Goal: Information Seeking & Learning: Learn about a topic

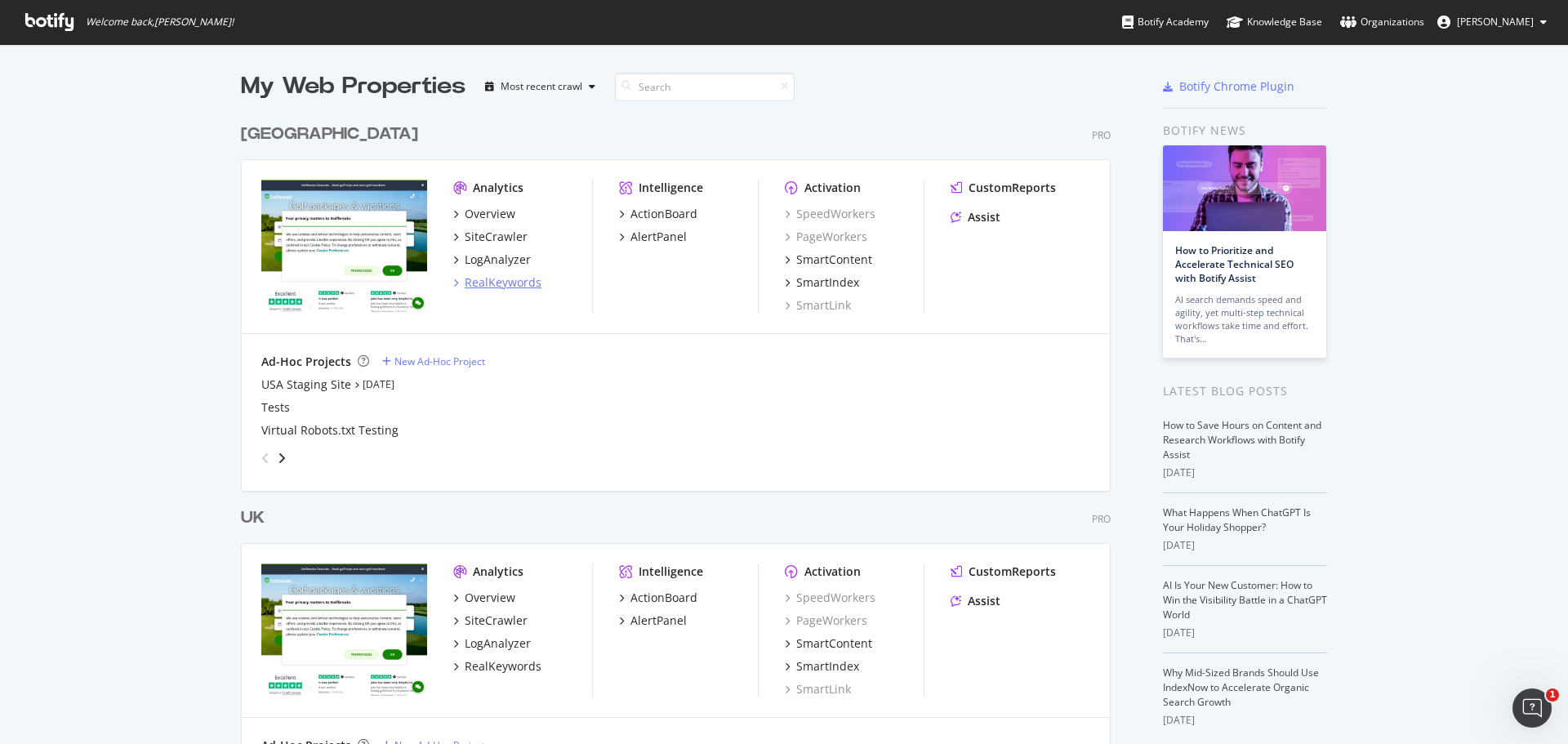
click at [475, 282] on div "RealKeywords" at bounding box center [503, 283] width 76 height 17
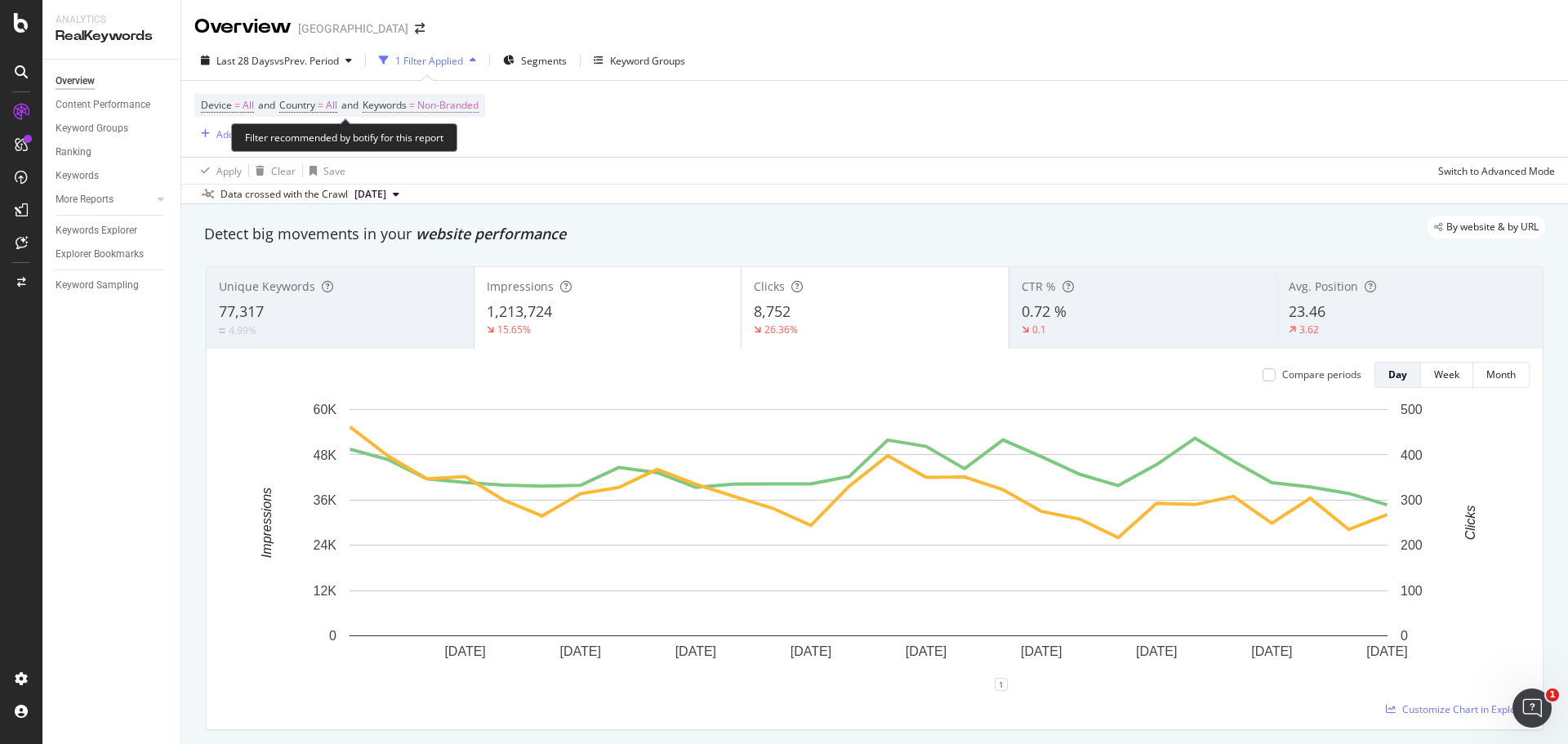
click at [470, 104] on span "Non-Branded" at bounding box center [448, 105] width 61 height 23
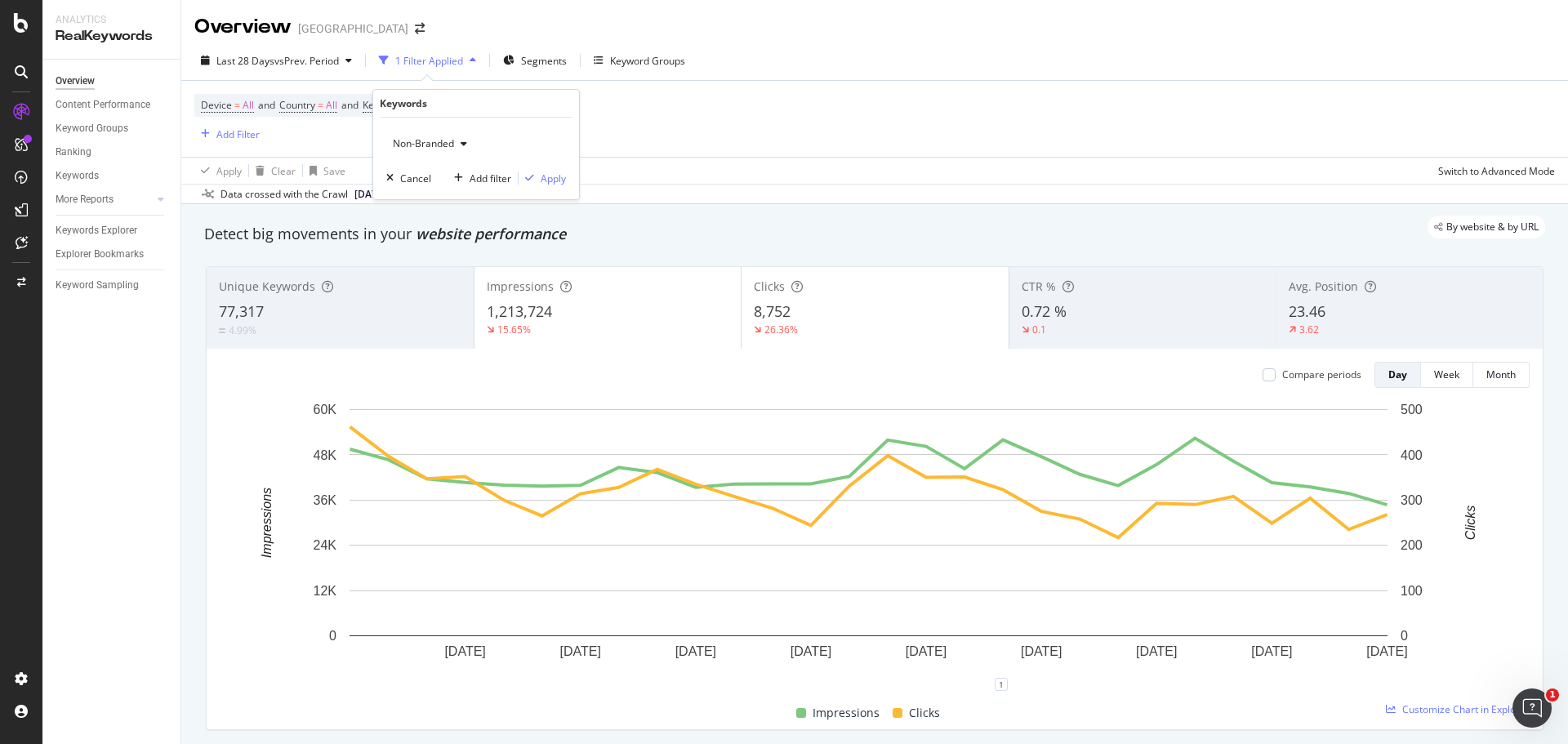
click at [449, 144] on span "Non-Branded" at bounding box center [420, 142] width 68 height 14
click at [466, 268] on span "All" at bounding box center [483, 271] width 167 height 15
click at [563, 171] on div "Apply" at bounding box center [553, 178] width 25 height 14
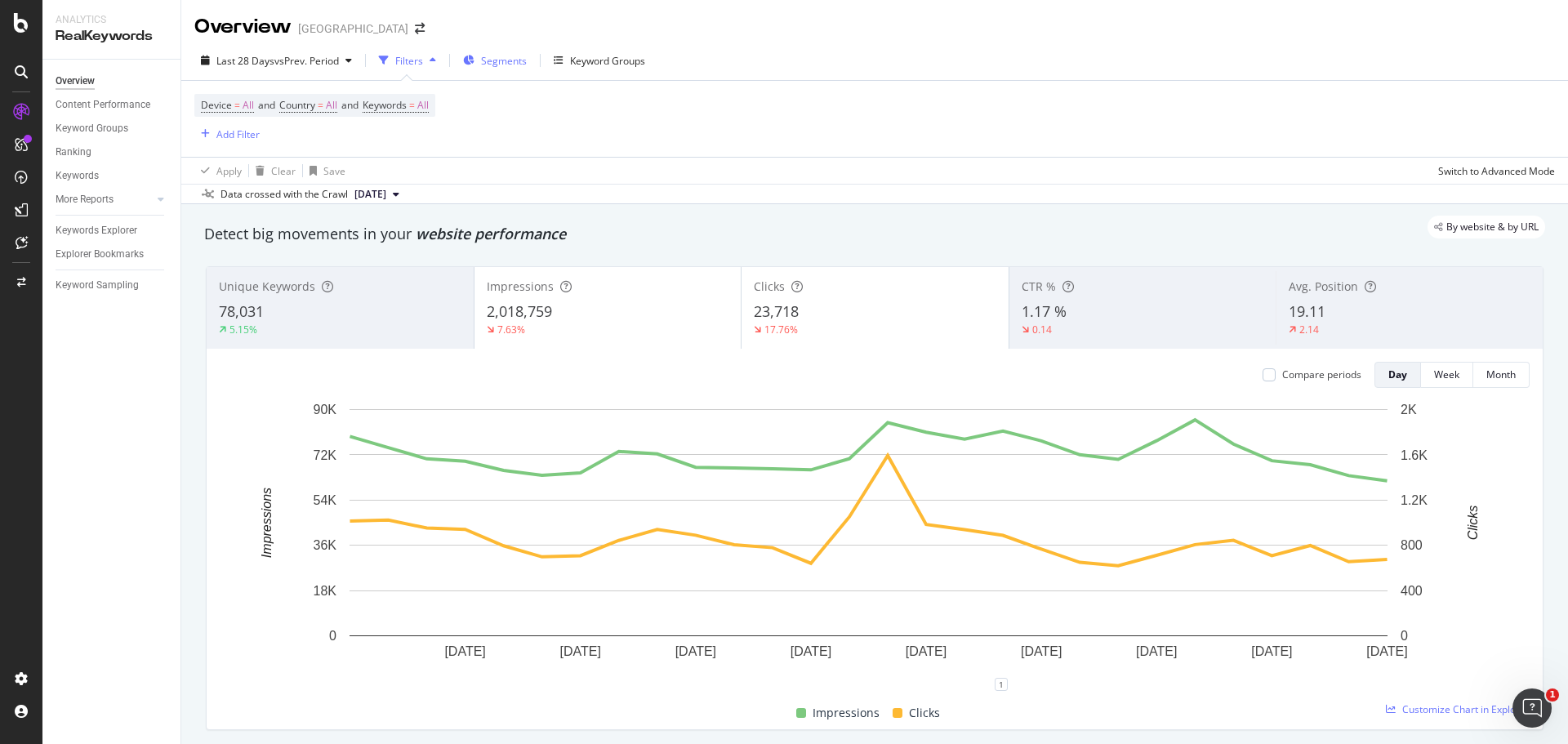
click at [491, 59] on span "Segments" at bounding box center [504, 61] width 46 height 14
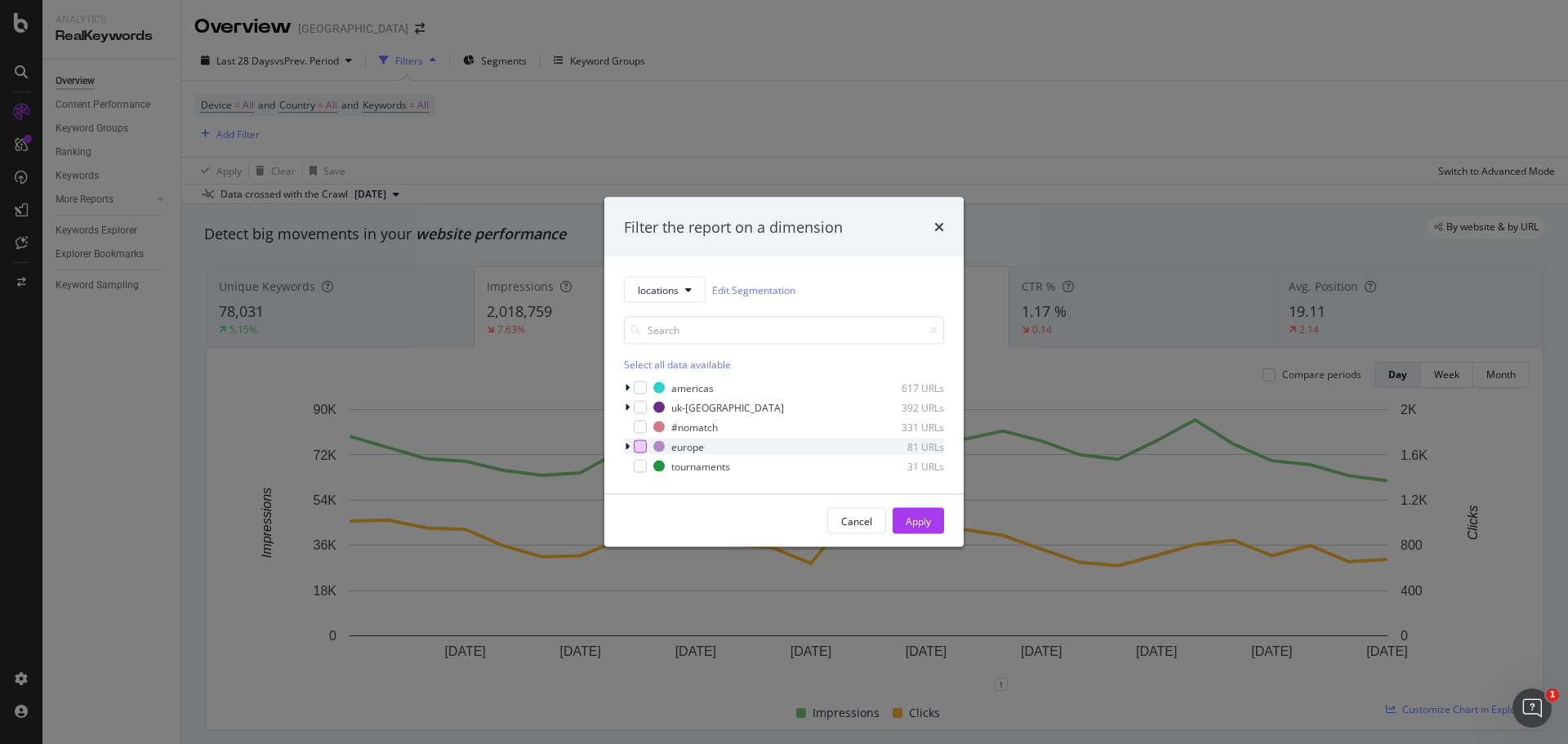
click at [639, 449] on div "modal" at bounding box center [641, 447] width 13 height 13
click at [912, 528] on div "Apply" at bounding box center [918, 521] width 25 height 14
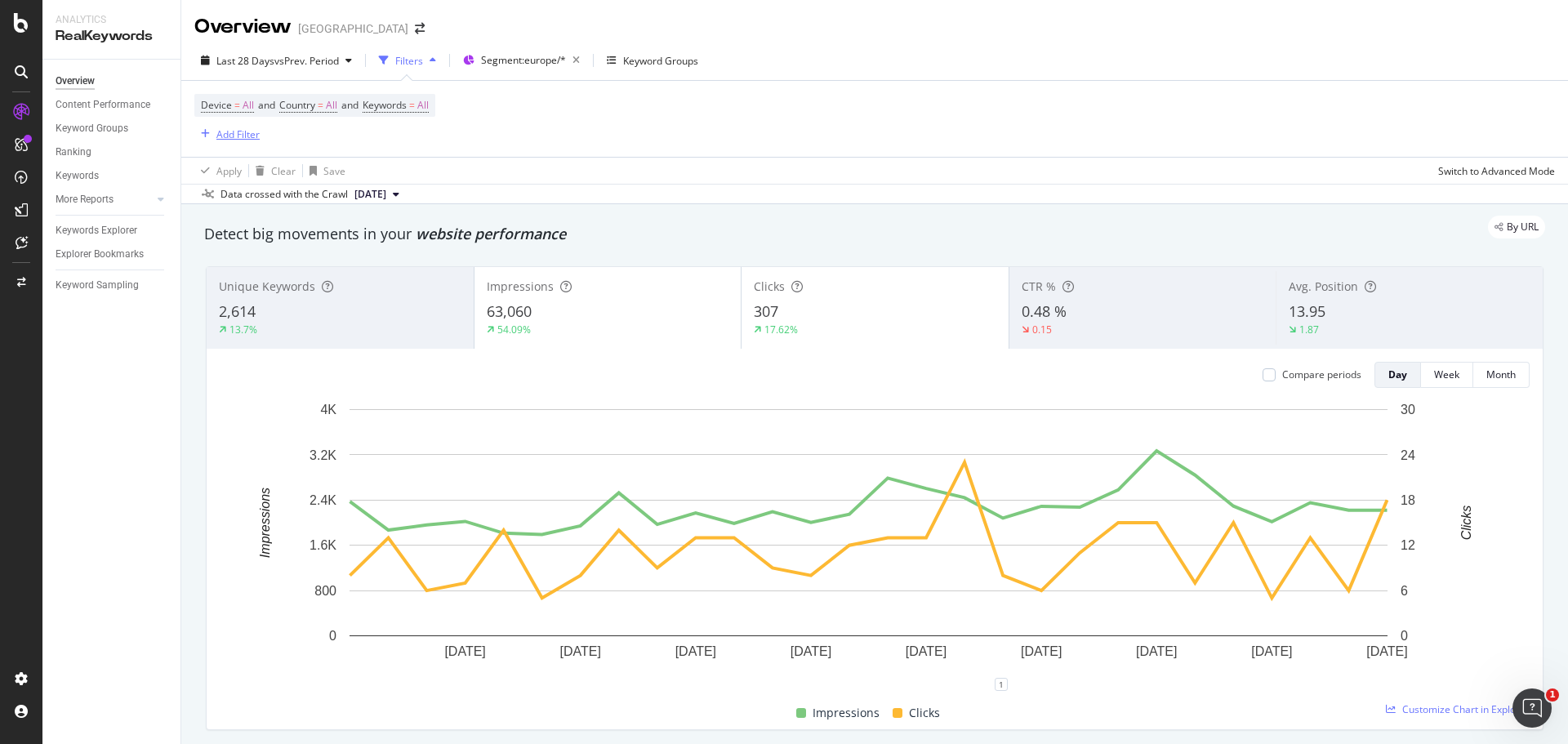
click at [228, 136] on div "Add Filter" at bounding box center [237, 134] width 43 height 14
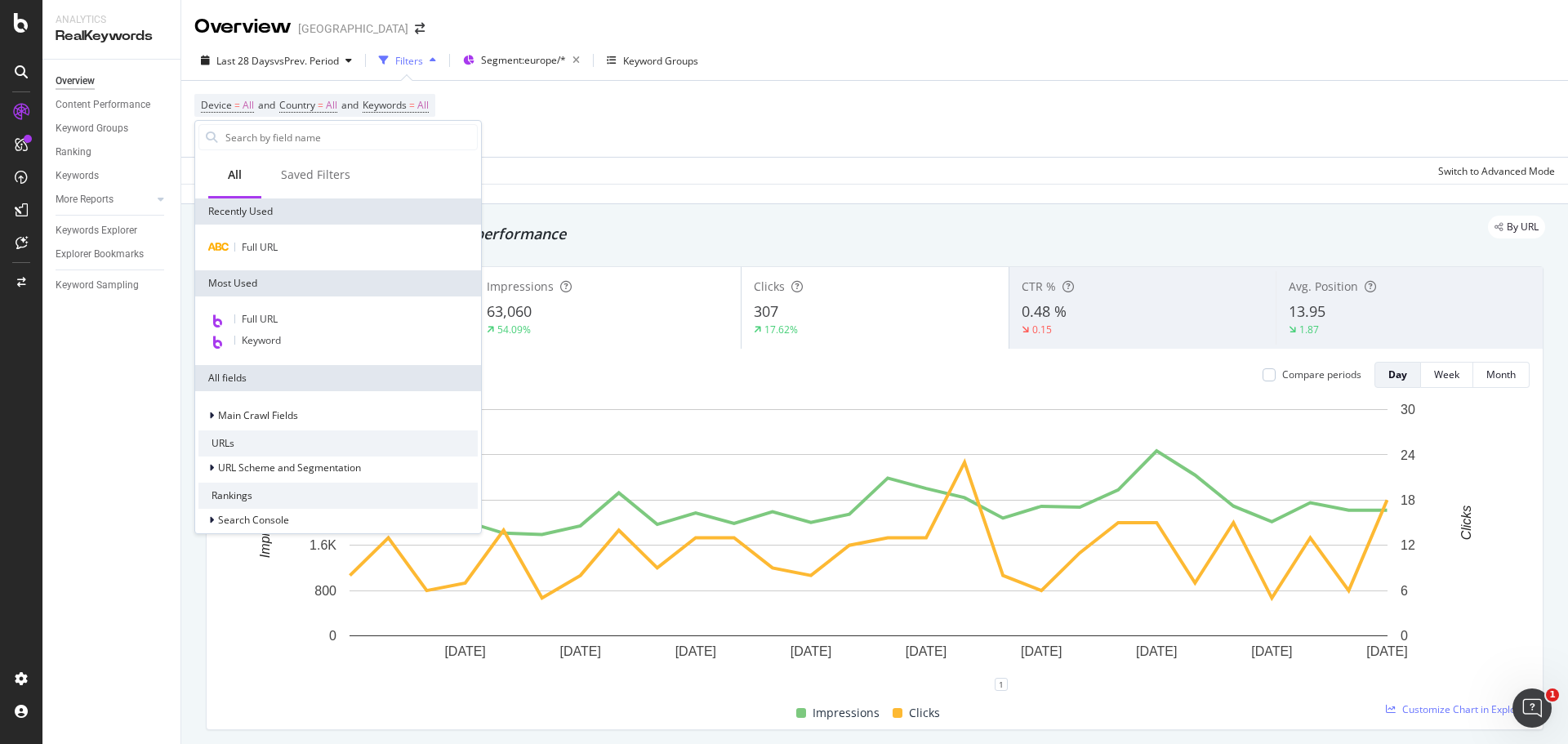
click at [813, 119] on div "Device = All and Country = All and Keywords = All Add Filter" at bounding box center [874, 119] width 1360 height 76
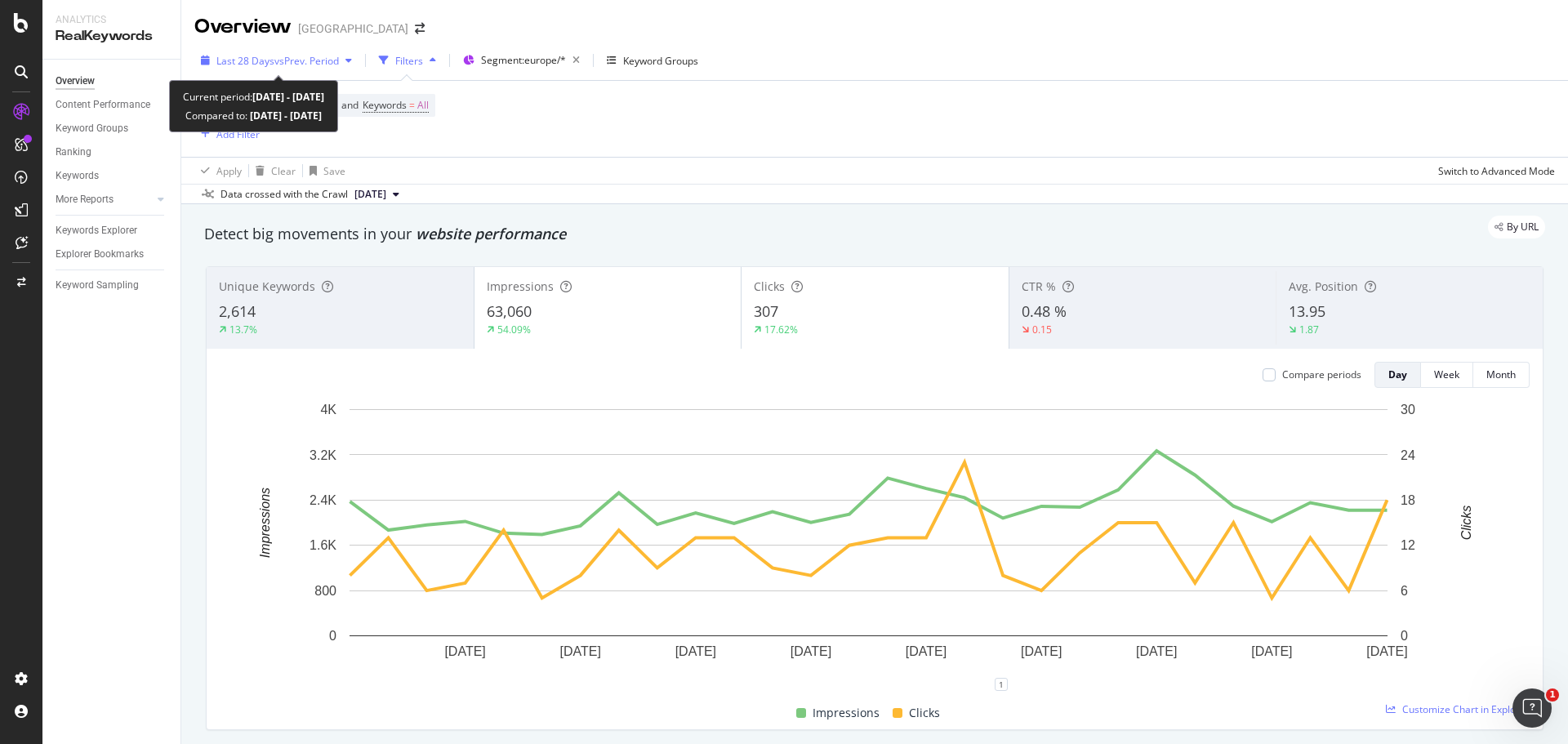
click at [298, 52] on div "Last 28 Days vs Prev. Period" at bounding box center [277, 61] width 164 height 24
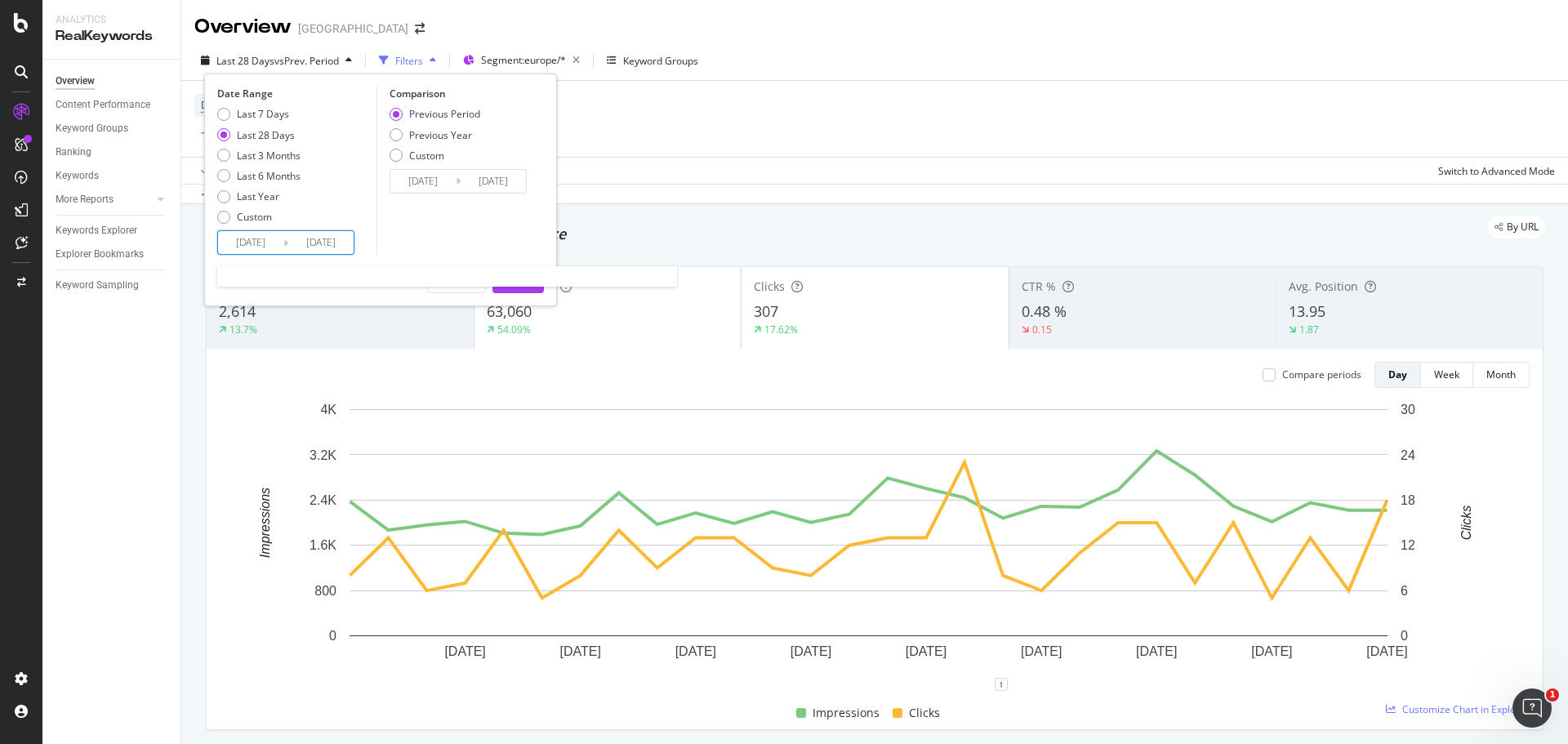
click at [251, 244] on input "[DATE]" at bounding box center [250, 242] width 65 height 23
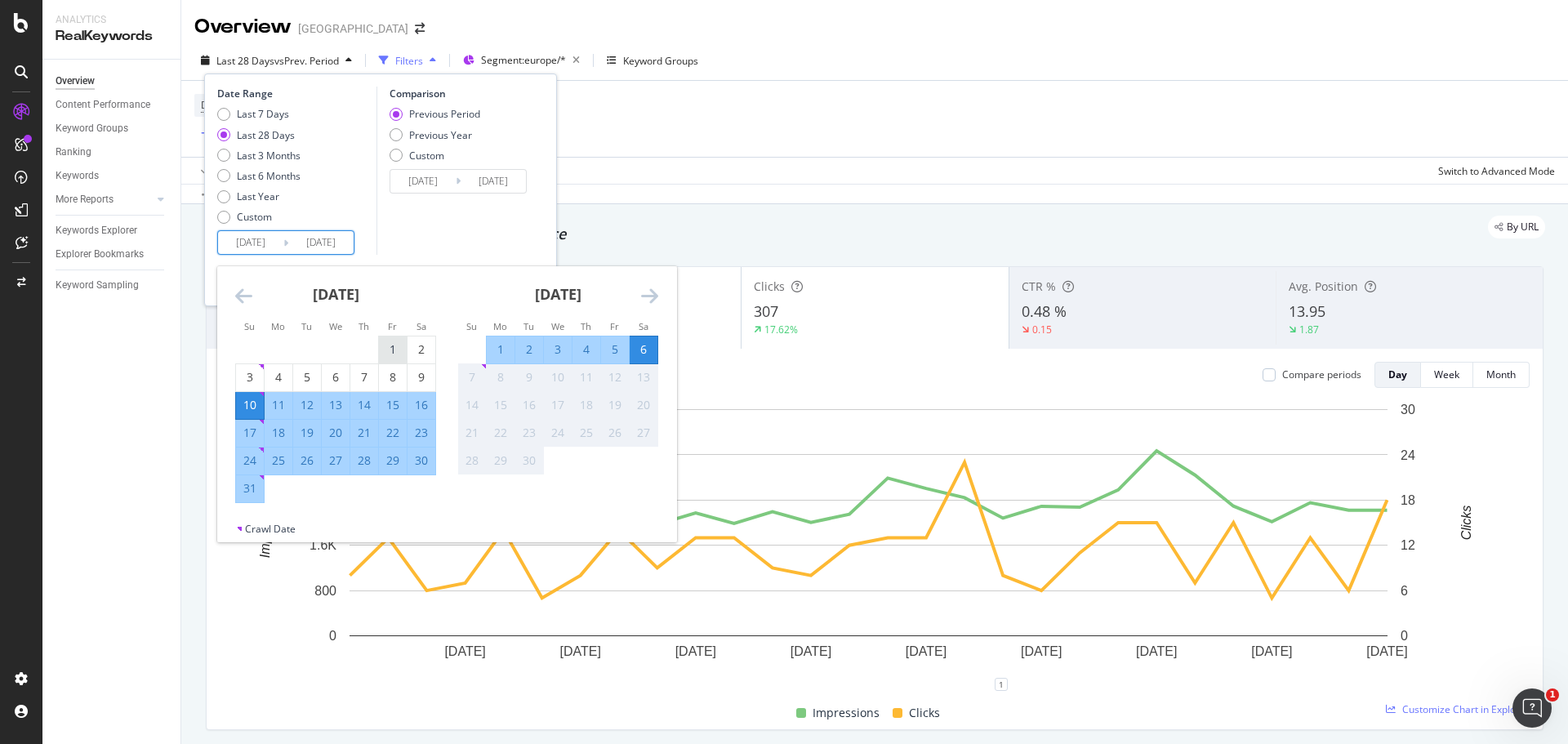
click at [388, 343] on div "1" at bounding box center [393, 350] width 28 height 17
type input "[DATE]"
click at [250, 494] on div "31" at bounding box center [250, 489] width 28 height 17
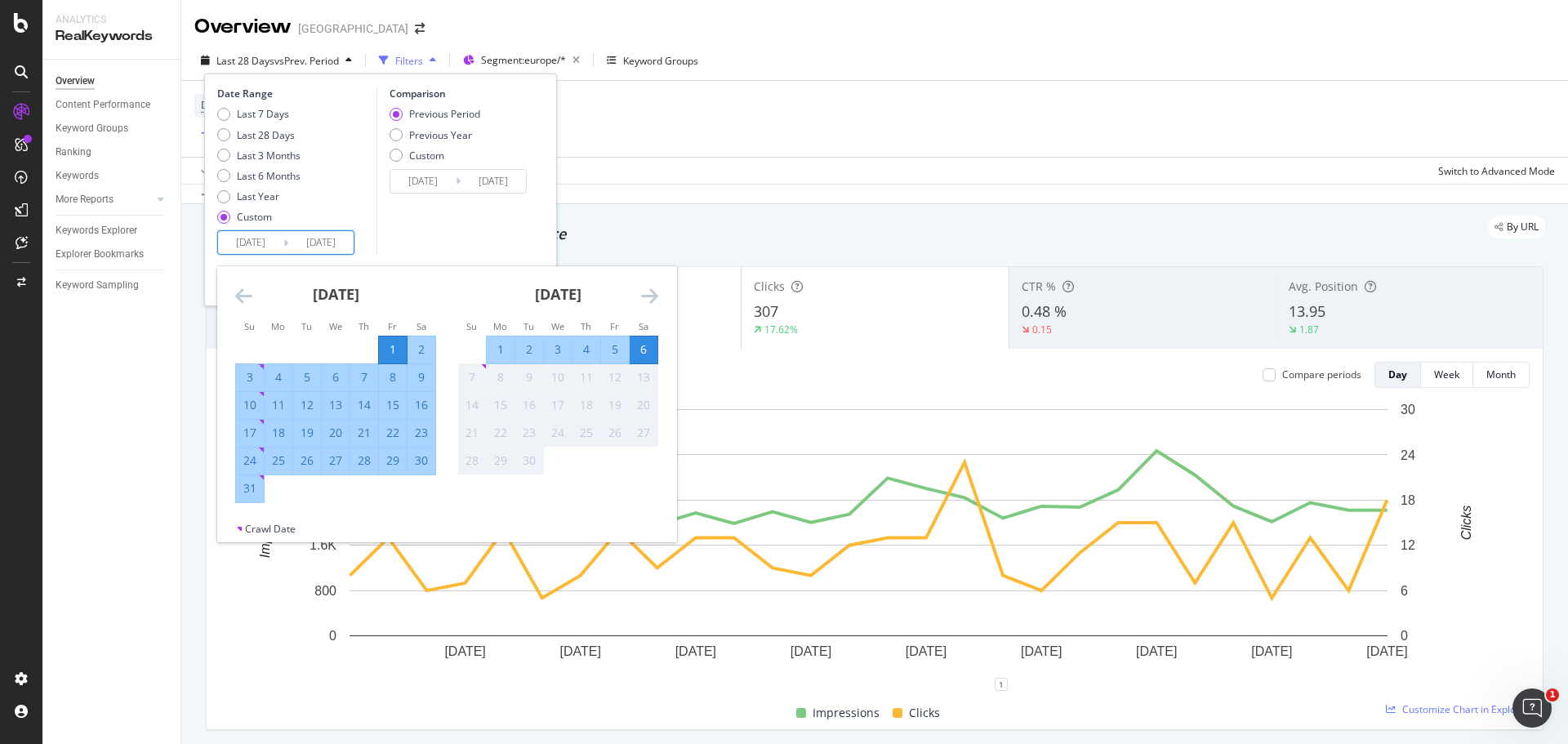
type input "[DATE]"
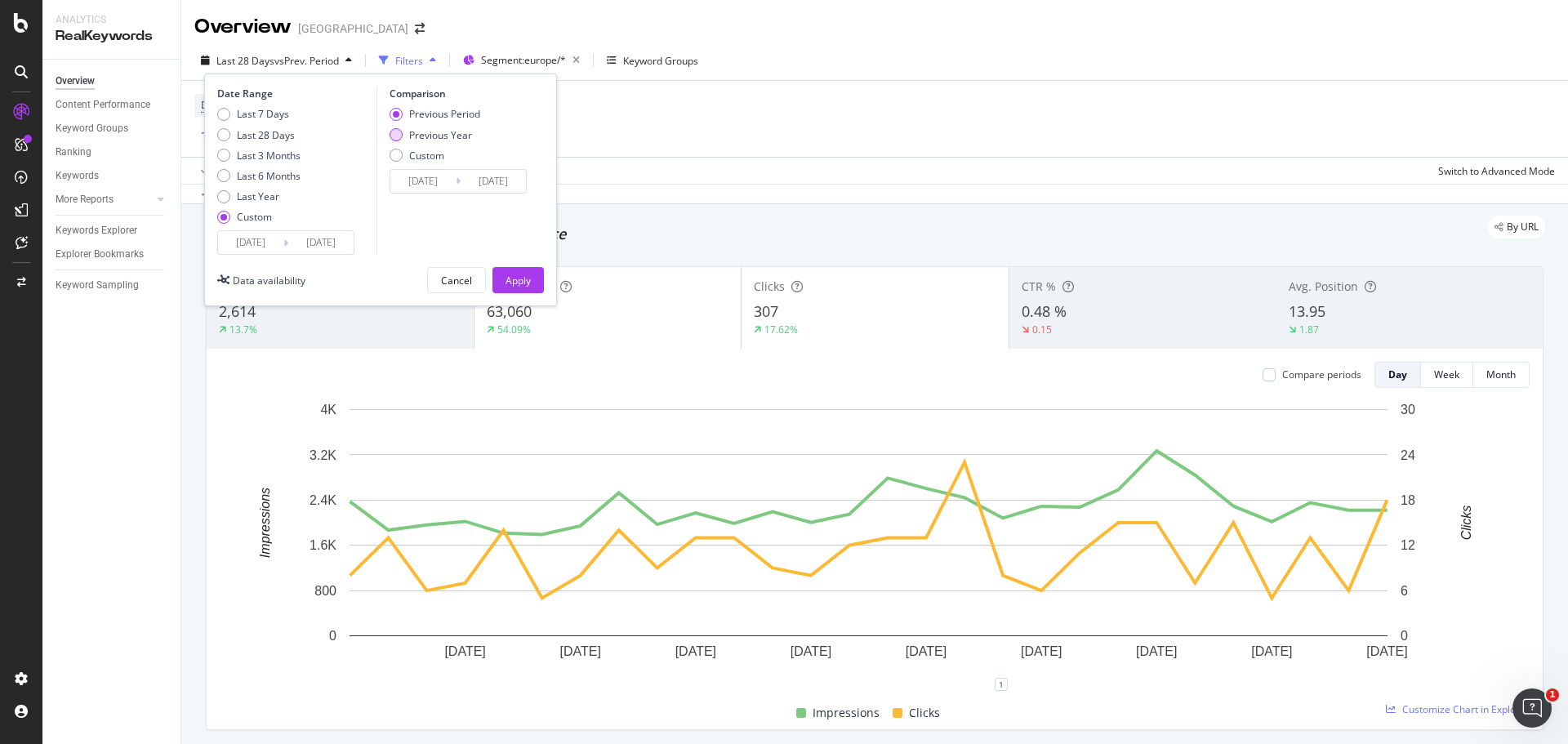
click at [430, 138] on div "Previous Year" at bounding box center [440, 135] width 63 height 14
type input "[DATE]"
click at [428, 177] on input "[DATE]" at bounding box center [423, 181] width 65 height 23
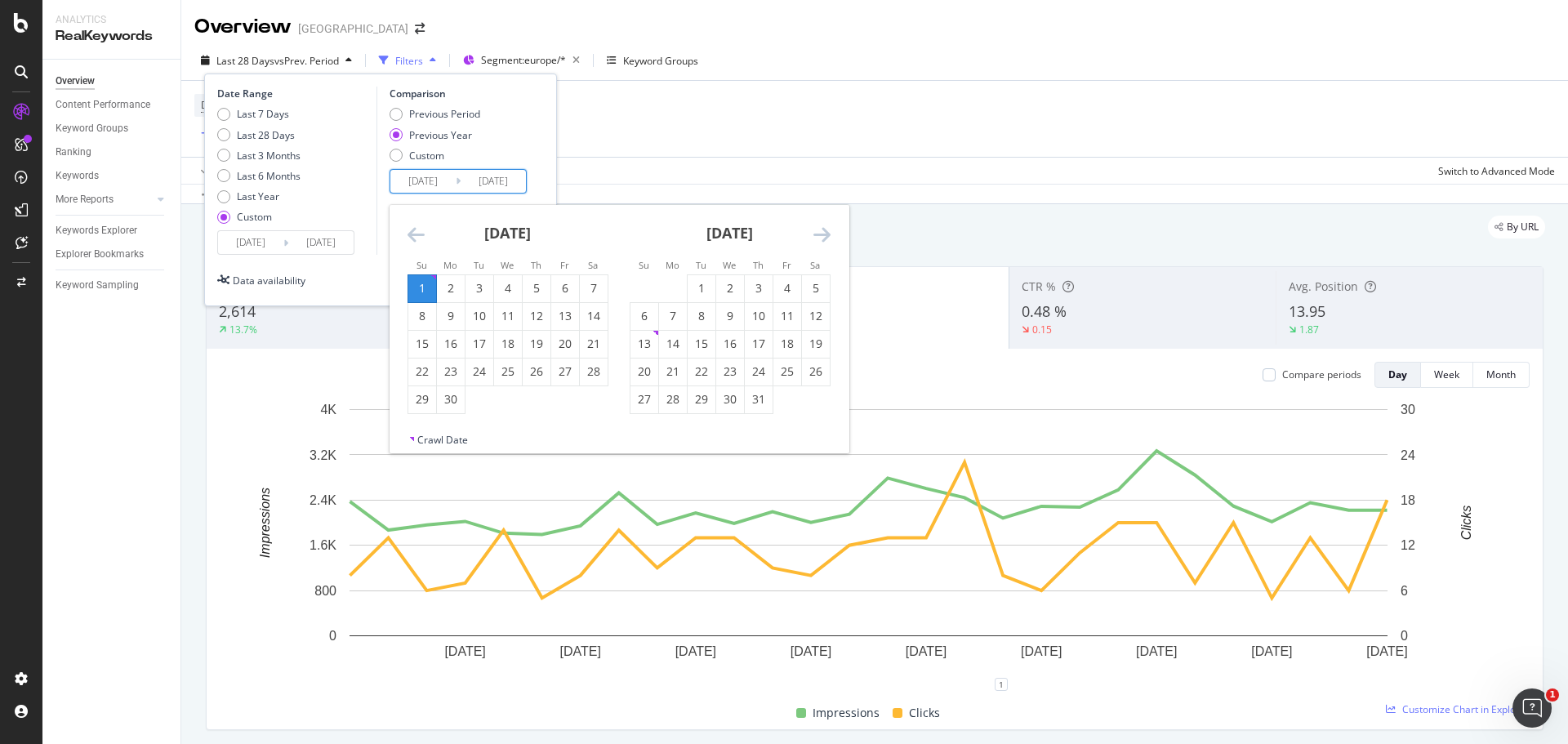
click at [422, 241] on icon "Move backward to switch to the previous month." at bounding box center [416, 234] width 17 height 20
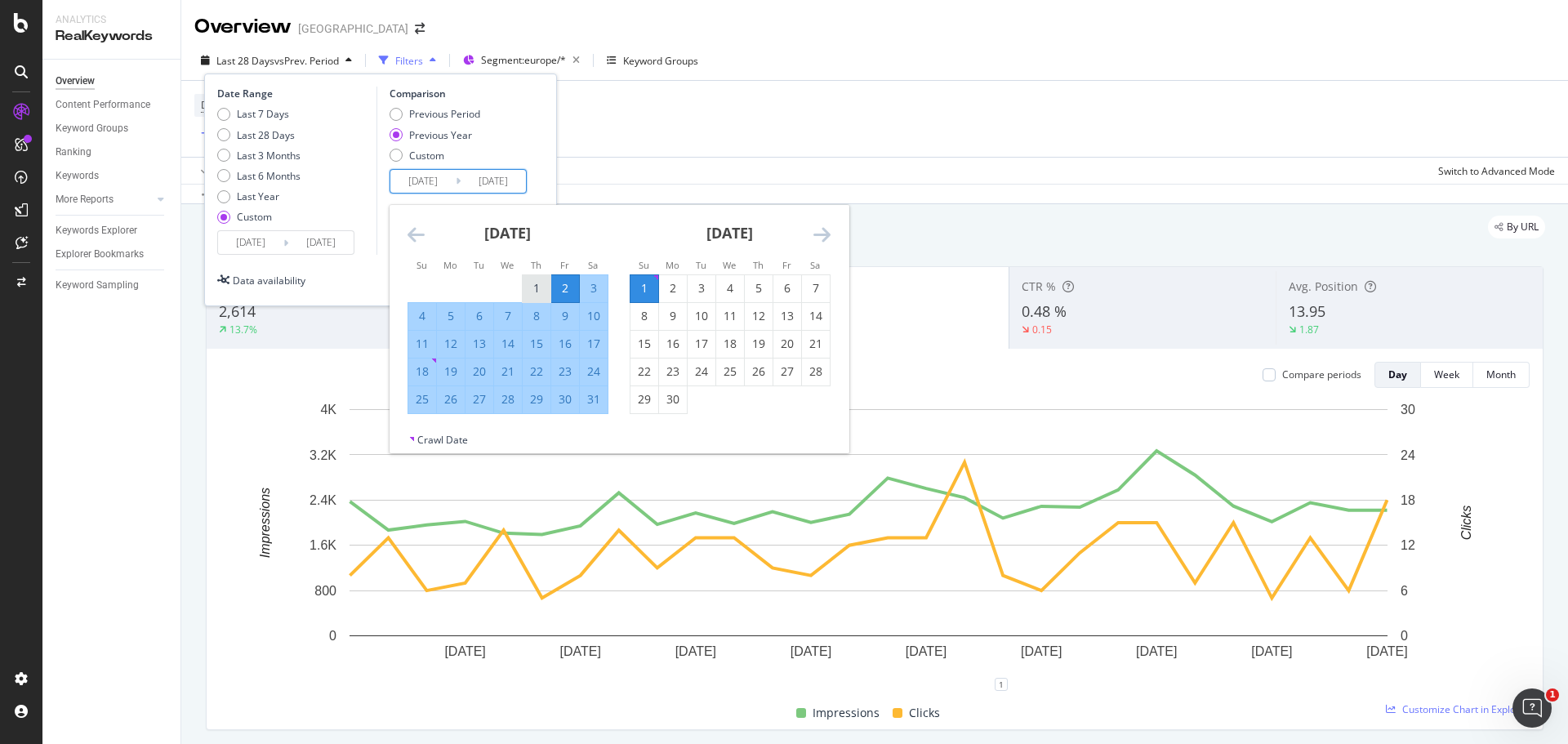
click at [530, 287] on div "1" at bounding box center [536, 289] width 28 height 17
type input "[DATE]"
click at [588, 399] on div "31" at bounding box center [594, 399] width 28 height 17
type input "[DATE]"
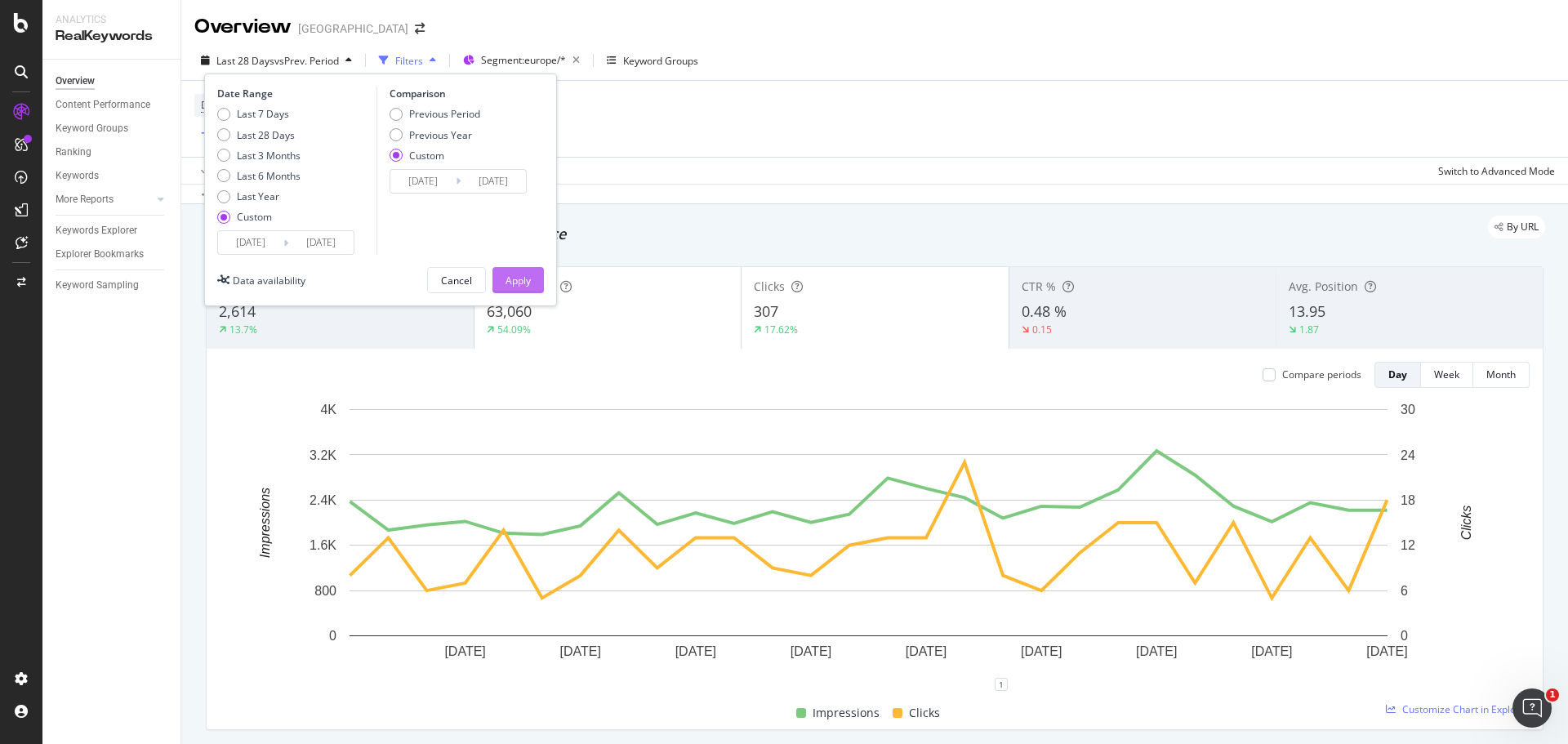
click at [531, 283] on button "Apply" at bounding box center [518, 280] width 51 height 26
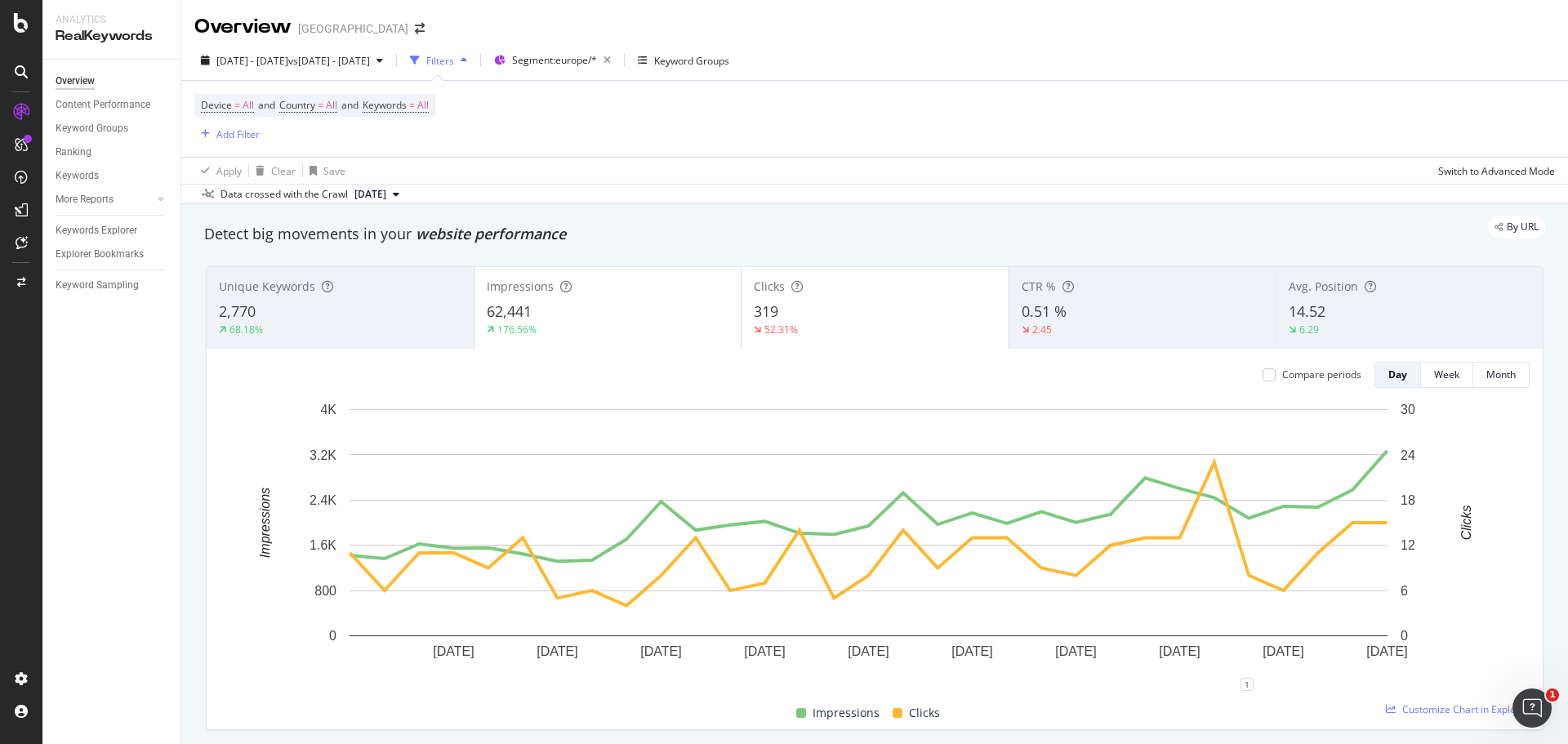
click at [1244, 232] on div "By URL" at bounding box center [867, 227] width 1358 height 23
